Goal: Information Seeking & Learning: Check status

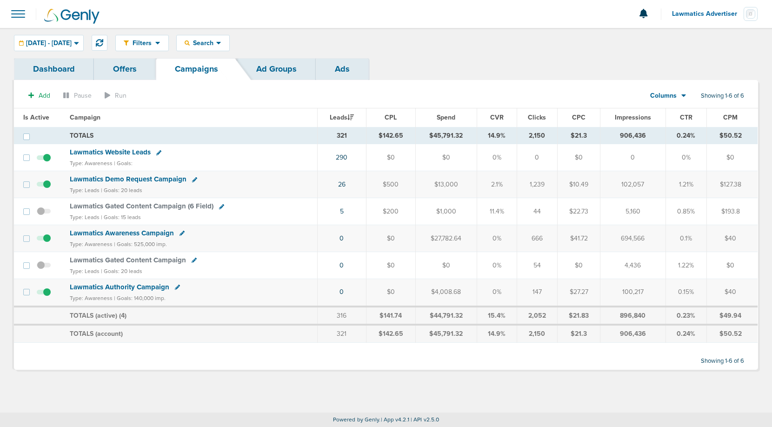
click at [64, 65] on link "Dashboard" at bounding box center [54, 69] width 80 height 22
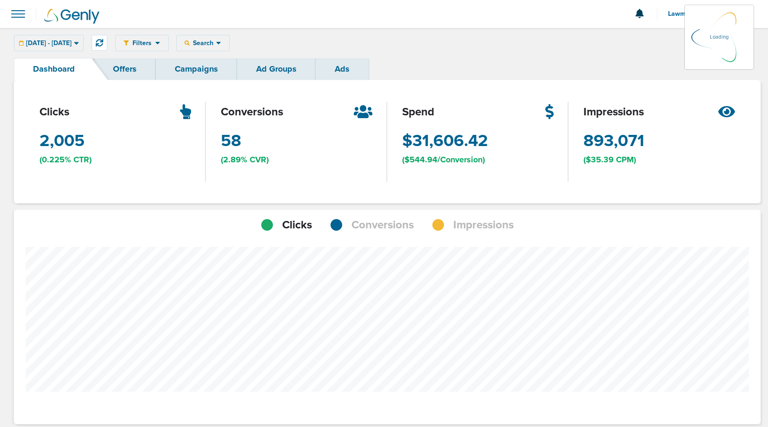
scroll to position [724, 740]
click at [369, 220] on span "Conversions" at bounding box center [383, 225] width 62 height 16
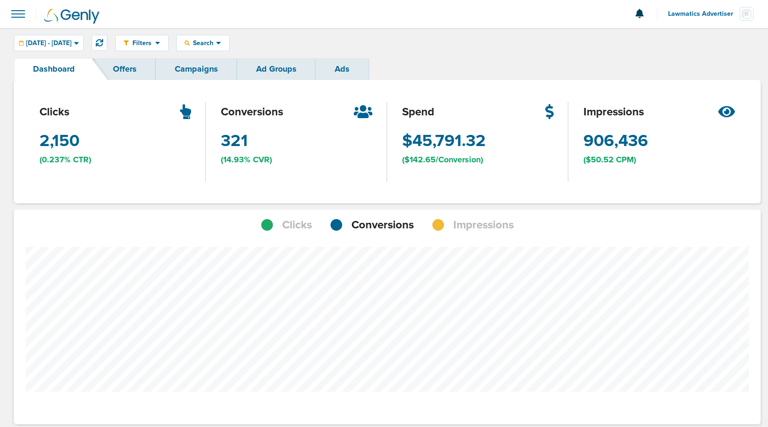
click at [481, 215] on div "Clicks Conversions Impressions" at bounding box center [387, 221] width 747 height 23
click at [481, 230] on span "Impressions" at bounding box center [483, 225] width 60 height 16
click at [72, 40] on span "08.01.2025 - 09.30.2025" at bounding box center [49, 43] width 46 height 7
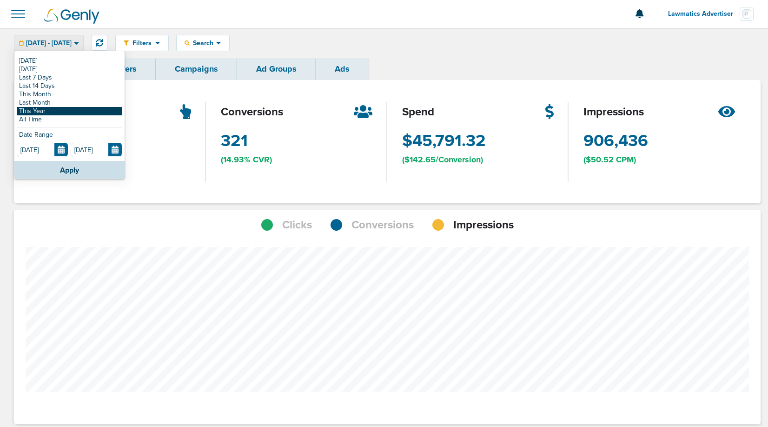
click at [56, 109] on link "This Year" at bounding box center [70, 111] width 106 height 8
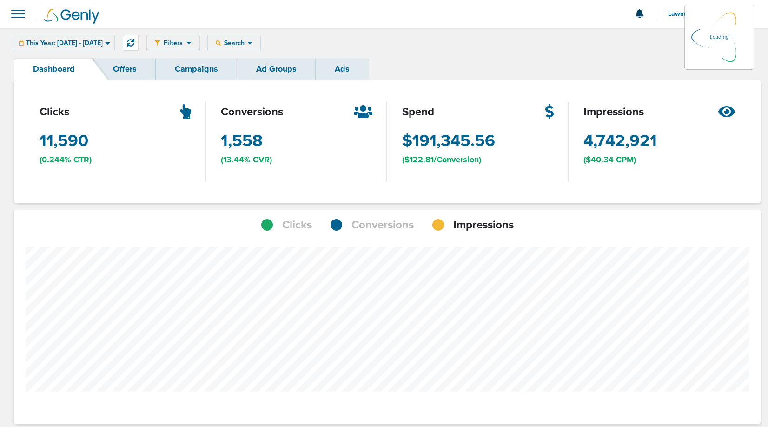
click at [213, 67] on link "Campaigns" at bounding box center [196, 69] width 81 height 22
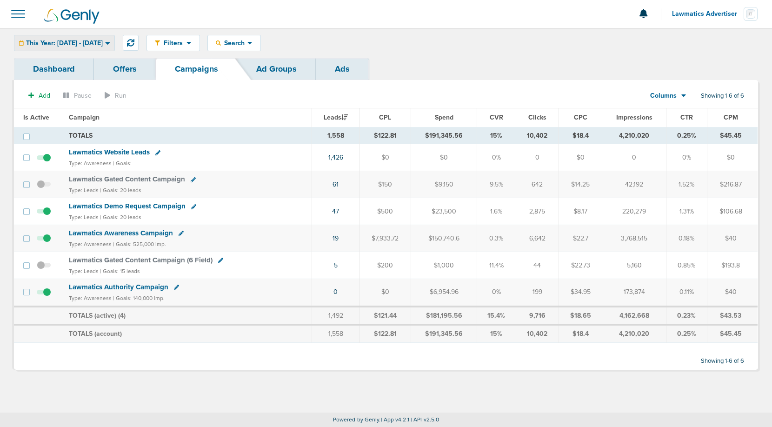
click at [60, 41] on span "This Year: 01.01.2025 - 09.10.2025" at bounding box center [64, 43] width 77 height 7
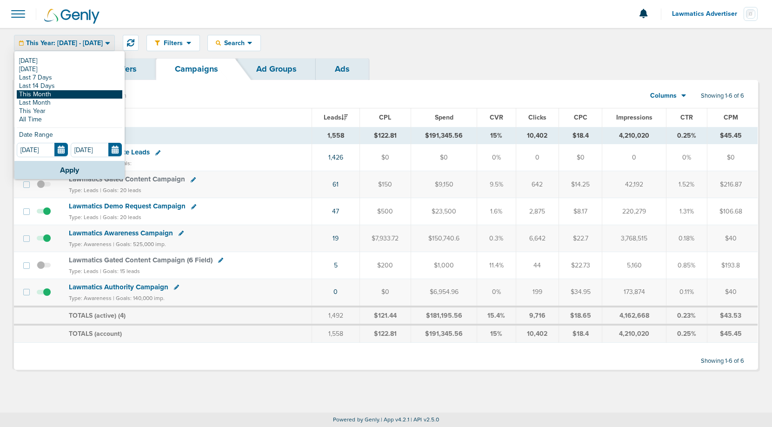
click at [53, 93] on link "This Month" at bounding box center [70, 94] width 106 height 8
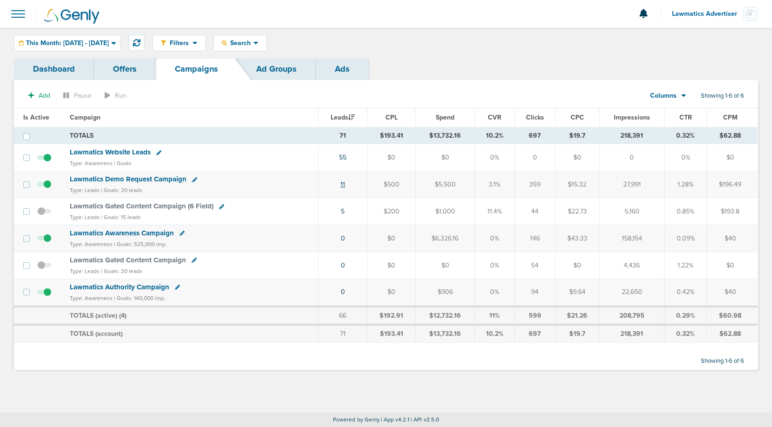
click at [345, 183] on link "11" at bounding box center [342, 184] width 5 height 8
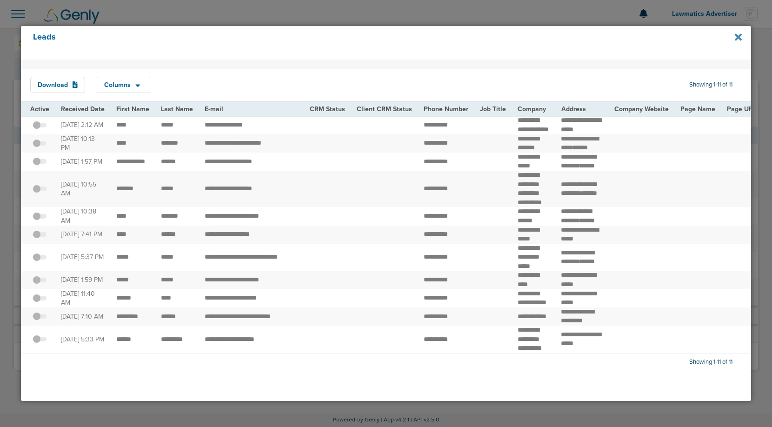
click at [738, 35] on icon at bounding box center [738, 37] width 7 height 10
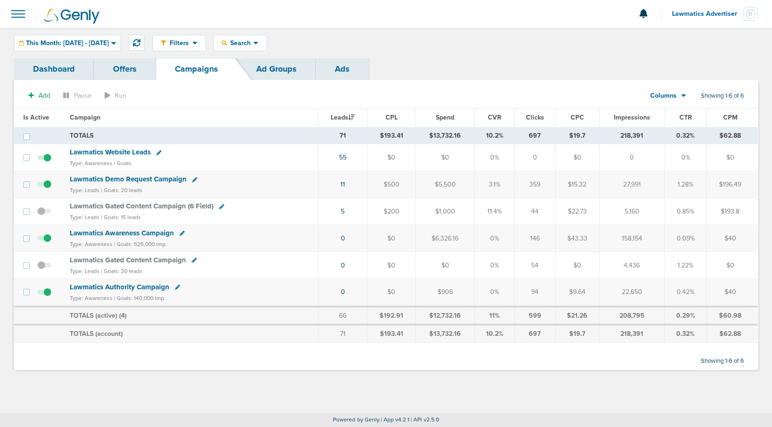
click at [665, 95] on span "Columns" at bounding box center [663, 95] width 27 height 9
click at [672, 120] on link "Sales Performance" at bounding box center [689, 124] width 93 height 12
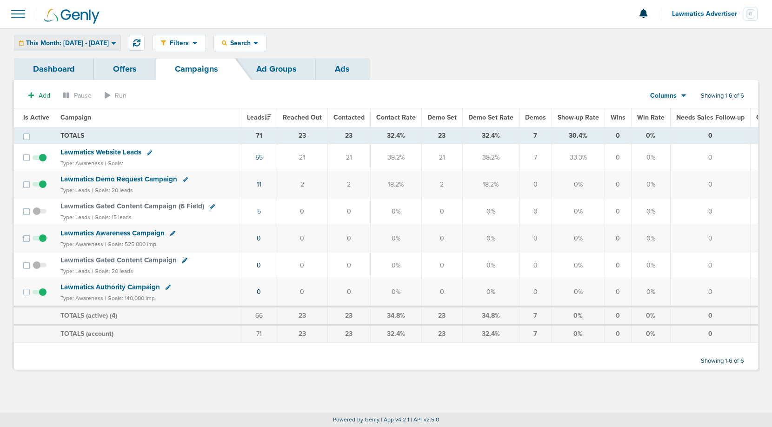
click at [70, 46] on span "This Month: 09.01.2025 - 09.30.2025" at bounding box center [67, 43] width 83 height 7
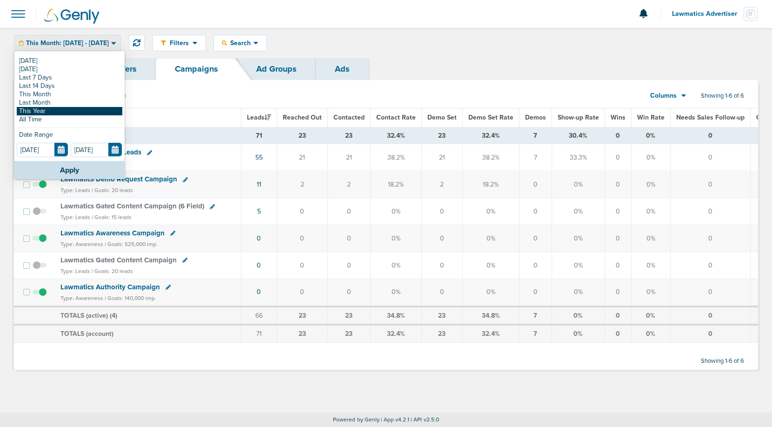
click at [50, 109] on link "This Year" at bounding box center [70, 111] width 106 height 8
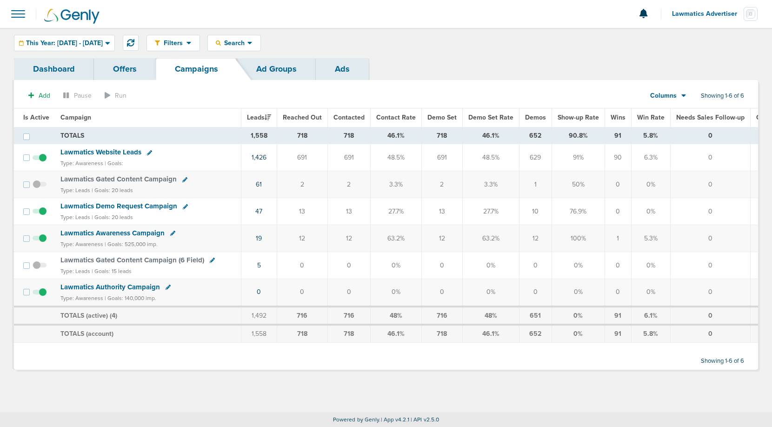
click at [371, 62] on div "Dashboard Offers Campaigns Ad Groups Ads" at bounding box center [386, 69] width 744 height 22
click at [346, 65] on link "Ads" at bounding box center [342, 69] width 53 height 22
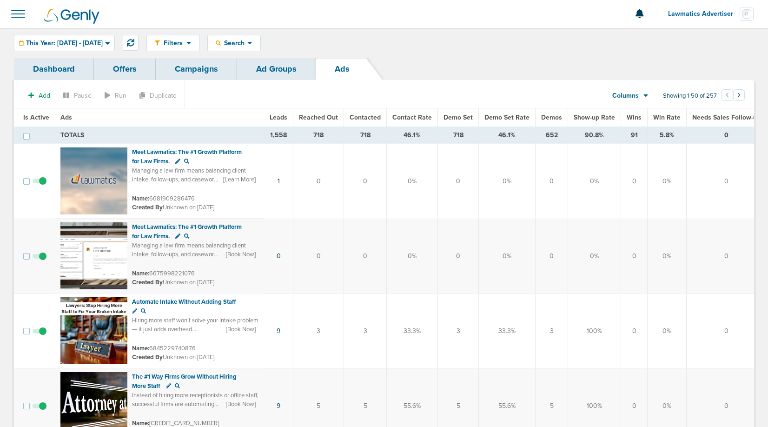
click at [278, 120] on span "Leads" at bounding box center [279, 117] width 18 height 8
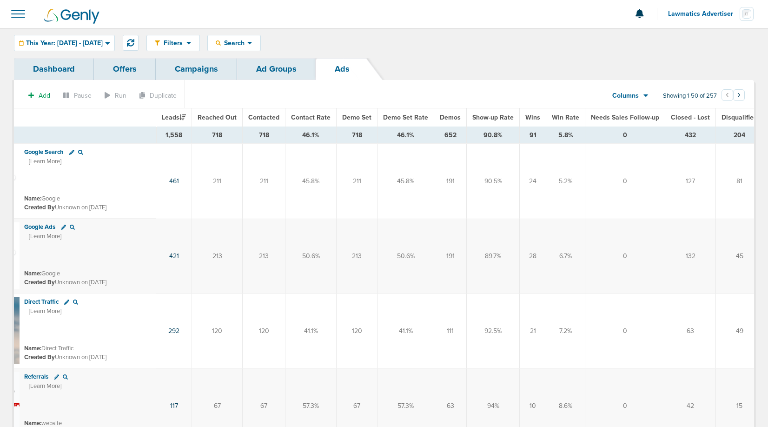
scroll to position [0, 111]
drag, startPoint x: 673, startPoint y: 136, endPoint x: 684, endPoint y: 136, distance: 10.7
click at [684, 136] on td "432" at bounding box center [687, 135] width 51 height 17
click at [676, 134] on td "432" at bounding box center [687, 135] width 51 height 17
drag, startPoint x: 668, startPoint y: 134, endPoint x: 691, endPoint y: 135, distance: 22.8
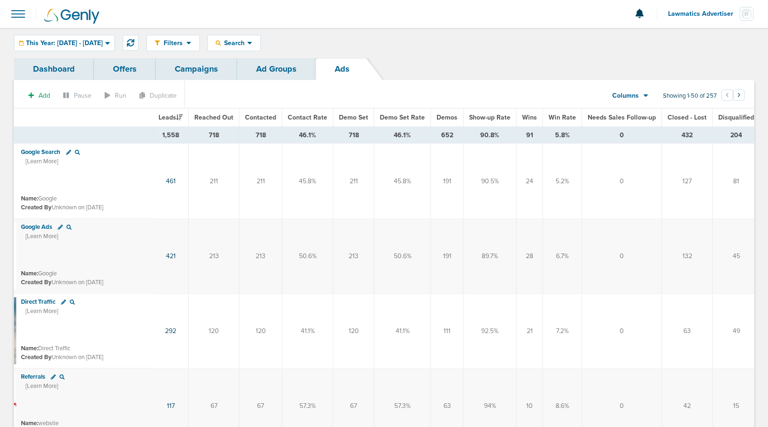
click at [691, 135] on td "432" at bounding box center [687, 135] width 51 height 17
drag, startPoint x: 475, startPoint y: 134, endPoint x: 495, endPoint y: 134, distance: 20.0
click at [495, 134] on td "90.8%" at bounding box center [490, 135] width 53 height 17
drag, startPoint x: 671, startPoint y: 133, endPoint x: 689, endPoint y: 133, distance: 18.1
click at [689, 133] on td "432" at bounding box center [687, 135] width 51 height 17
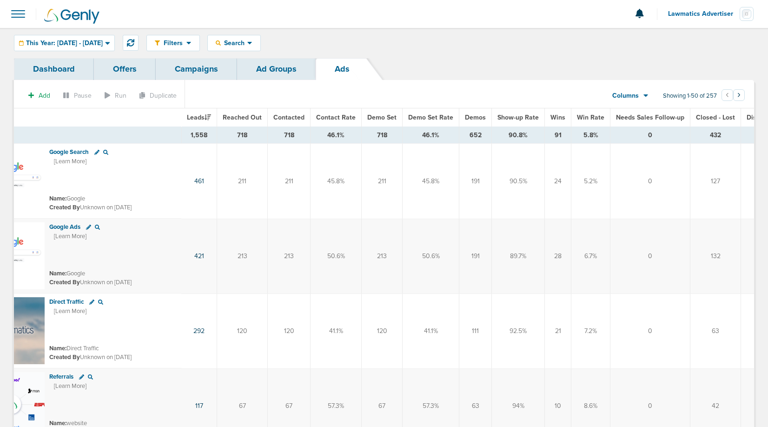
scroll to position [0, 111]
